Goal: Navigation & Orientation: Find specific page/section

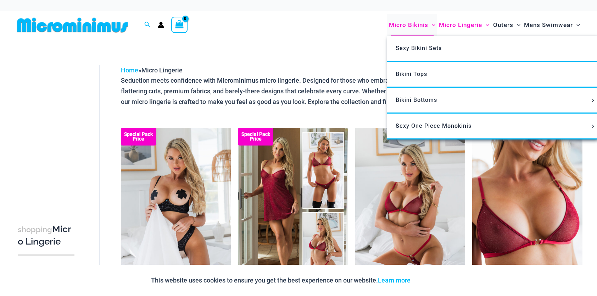
click at [415, 22] on span "Micro Bikinis" at bounding box center [408, 25] width 39 height 18
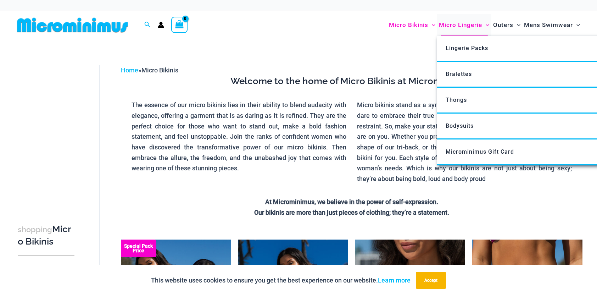
click at [456, 22] on span "Micro Lingerie" at bounding box center [460, 25] width 43 height 18
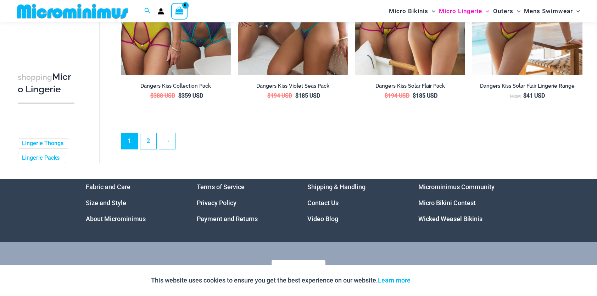
scroll to position [1893, 0]
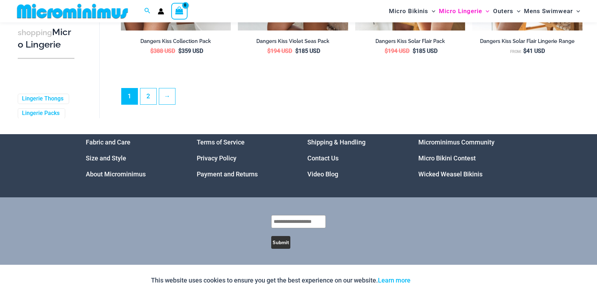
click at [463, 177] on link "Wicked Weasel Bikinis" at bounding box center [450, 173] width 64 height 7
